Goal: Information Seeking & Learning: Check status

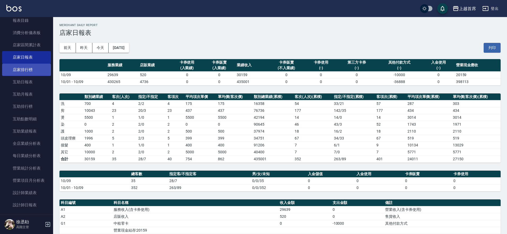
click at [26, 65] on link "店家排行榜" at bounding box center [26, 69] width 49 height 12
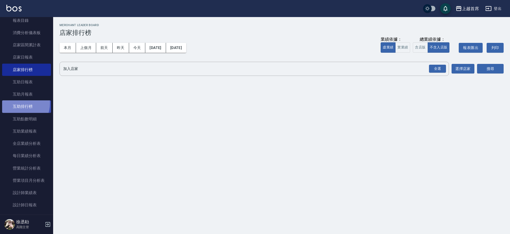
click at [16, 103] on link "互助排行榜" at bounding box center [26, 106] width 49 height 12
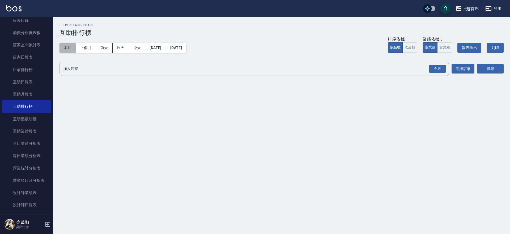
drag, startPoint x: 65, startPoint y: 48, endPoint x: 71, endPoint y: 52, distance: 6.9
click at [65, 49] on button "本月" at bounding box center [68, 48] width 16 height 10
click at [431, 67] on div "全選" at bounding box center [437, 69] width 17 height 8
click at [501, 70] on button "搜尋" at bounding box center [490, 69] width 27 height 10
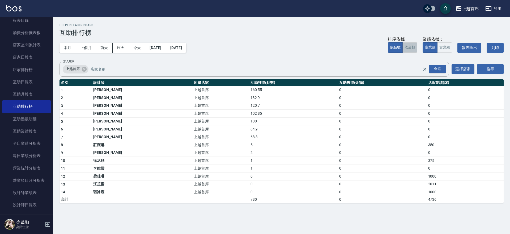
click at [414, 45] on button "依金額" at bounding box center [410, 47] width 15 height 10
click at [392, 49] on button "依點數" at bounding box center [395, 47] width 15 height 10
click at [447, 49] on button "實業績" at bounding box center [444, 47] width 15 height 10
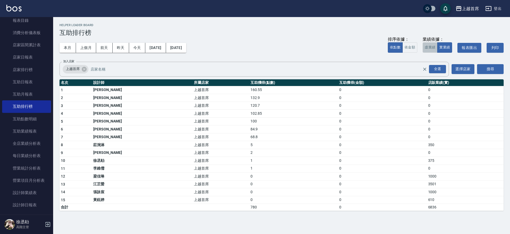
click at [430, 52] on button "虛業績" at bounding box center [430, 47] width 15 height 10
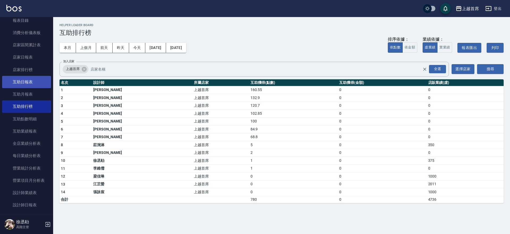
click at [35, 84] on link "互助日報表" at bounding box center [26, 82] width 49 height 12
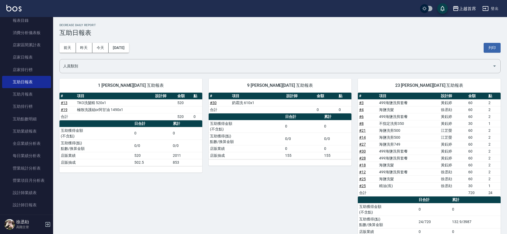
click at [98, 42] on div "[DATE] [DATE] [DATE] [DATE] 列印" at bounding box center [281, 47] width 442 height 23
click at [102, 50] on button "今天" at bounding box center [100, 48] width 16 height 10
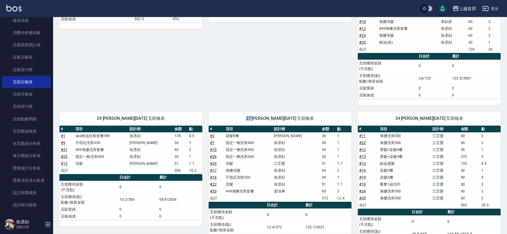
drag, startPoint x: 254, startPoint y: 120, endPoint x: 276, endPoint y: 87, distance: 39.6
click at [257, 117] on div "27 [PERSON_NAME][DATE] 互助報表" at bounding box center [280, 118] width 143 height 14
click at [247, 65] on div "9 [PERSON_NAME][DATE] 互助報表 # 項目 設計師 金額 點 # 30 奶霜洗 610x1 合計 0 0 日合計 累計 互助獲得金額 (不…" at bounding box center [276, 17] width 149 height 176
click at [316, 92] on div "9 [PERSON_NAME][DATE] 互助報表 # 項目 設計師 金額 點 # 30 奶霜洗 610x1 合計 0 0 日合計 累計 互助獲得金額 (不…" at bounding box center [276, 17] width 149 height 176
drag, startPoint x: 316, startPoint y: 92, endPoint x: 324, endPoint y: 104, distance: 13.5
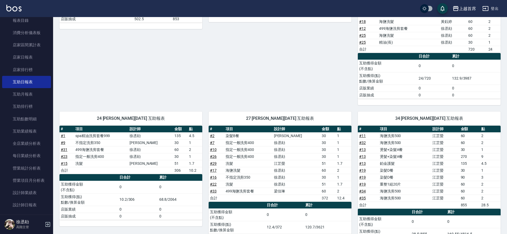
click at [324, 104] on div "9 [PERSON_NAME][DATE] 互助報表 # 項目 設計師 金額 點 # 30 奶霜洗 610x1 合計 0 0 日合計 累計 互助獲得金額 (不…" at bounding box center [276, 17] width 149 height 176
